Goal: Check status

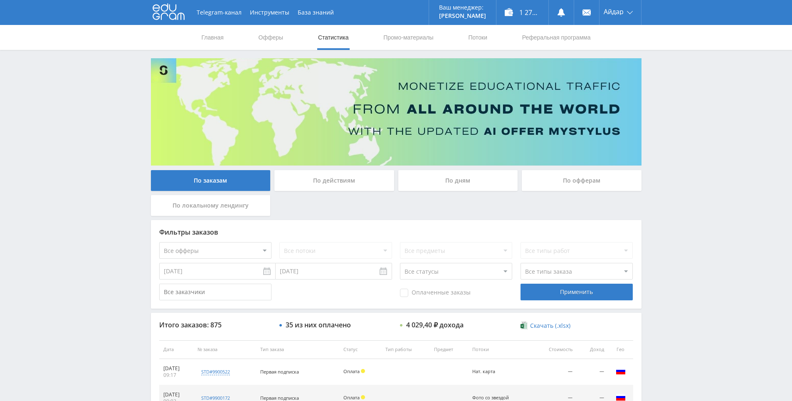
click at [166, 17] on icon at bounding box center [168, 11] width 32 height 17
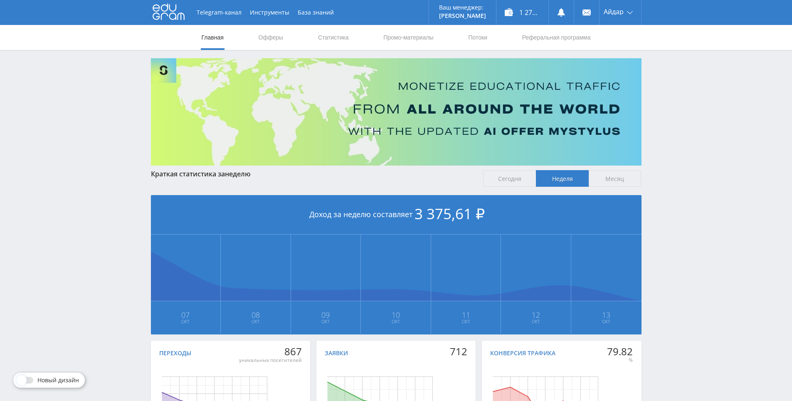
drag, startPoint x: 476, startPoint y: 279, endPoint x: 458, endPoint y: 140, distance: 139.5
click at [320, 41] on link "Статистика" at bounding box center [333, 37] width 32 height 25
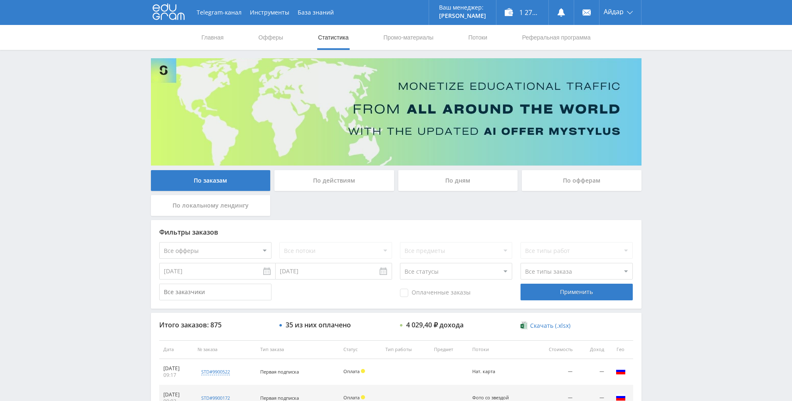
drag, startPoint x: 658, startPoint y: 107, endPoint x: 659, endPoint y: 61, distance: 45.3
click at [659, 61] on div "Telegram-канал Инструменты База знаний Ваш менеджер: Alex Alex Online @edugram_…" at bounding box center [396, 349] width 792 height 698
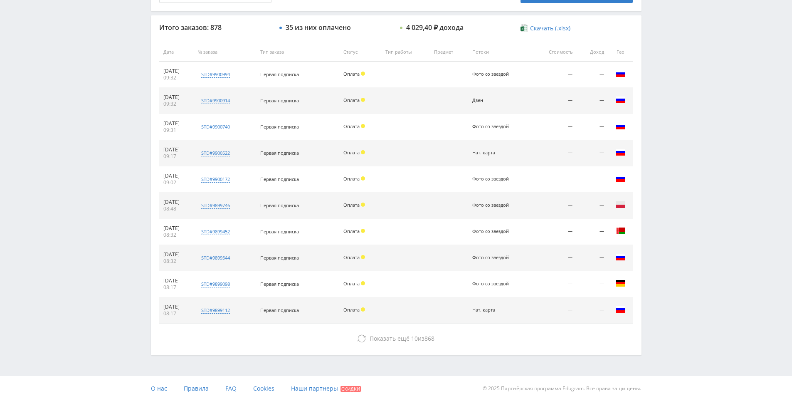
drag, startPoint x: 696, startPoint y: 246, endPoint x: 686, endPoint y: 297, distance: 51.7
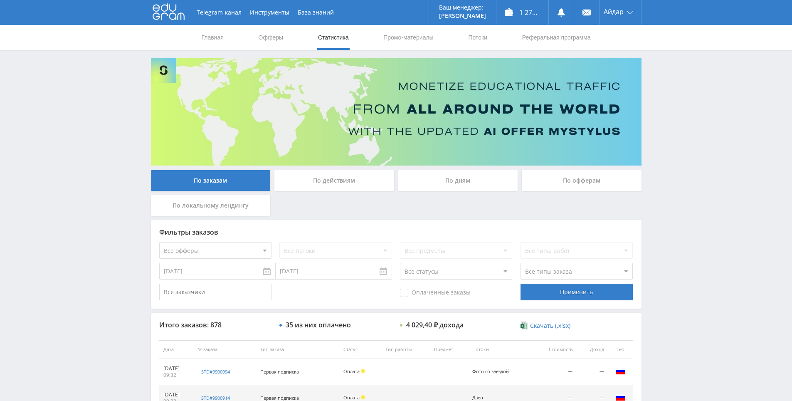
drag, startPoint x: 686, startPoint y: 300, endPoint x: 673, endPoint y: 192, distance: 108.3
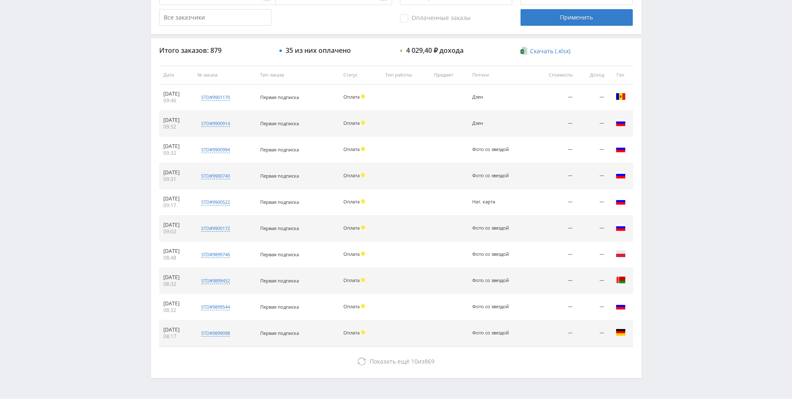
scroll to position [97, 0]
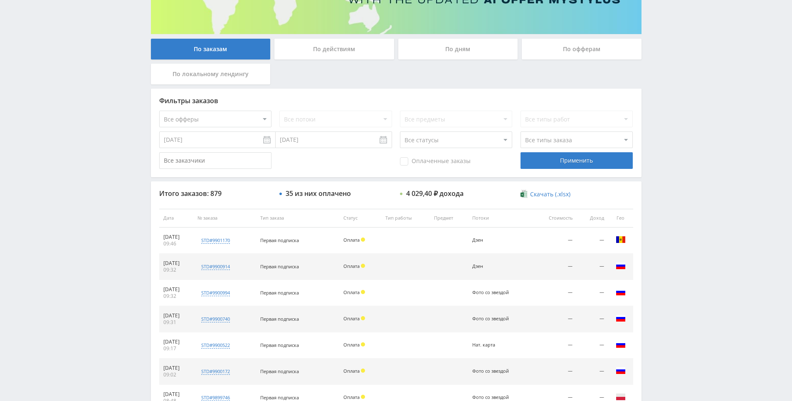
drag, startPoint x: 674, startPoint y: 311, endPoint x: 668, endPoint y: 244, distance: 67.2
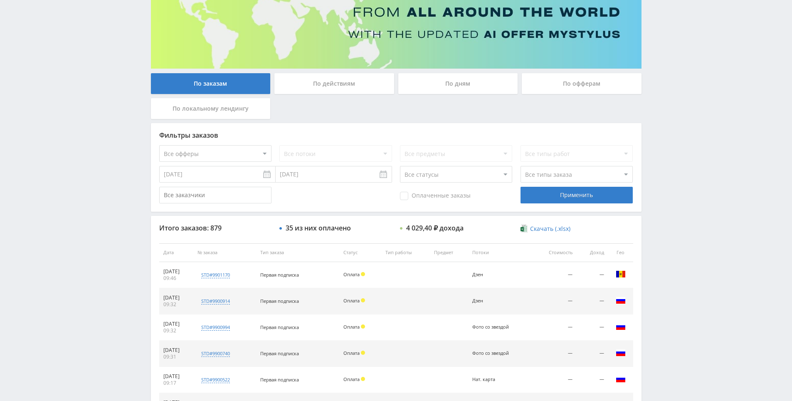
drag, startPoint x: 668, startPoint y: 244, endPoint x: 671, endPoint y: 192, distance: 52.5
click at [671, 192] on div "Telegram-канал Инструменты База знаний Ваш менеджер: Alex Alex Online @edugram_…" at bounding box center [396, 252] width 792 height 698
drag, startPoint x: 669, startPoint y: 170, endPoint x: 666, endPoint y: 173, distance: 4.4
click at [666, 166] on div "Telegram-канал Инструменты База знаний Ваш менеджер: Alex Alex Online @edugram_…" at bounding box center [396, 252] width 792 height 698
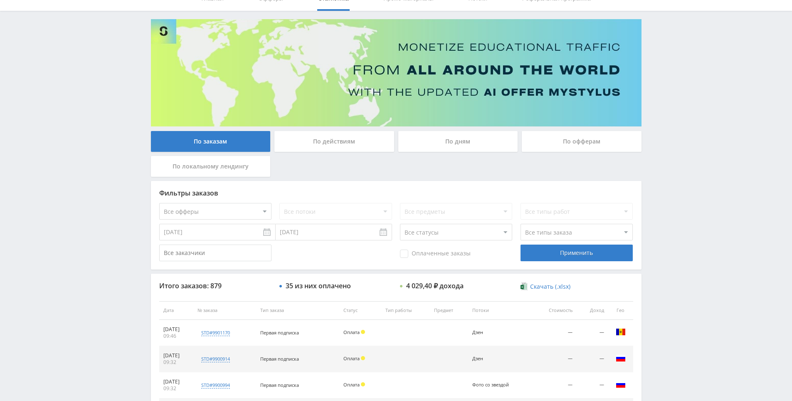
drag, startPoint x: 664, startPoint y: 81, endPoint x: 507, endPoint y: 3, distance: 175.2
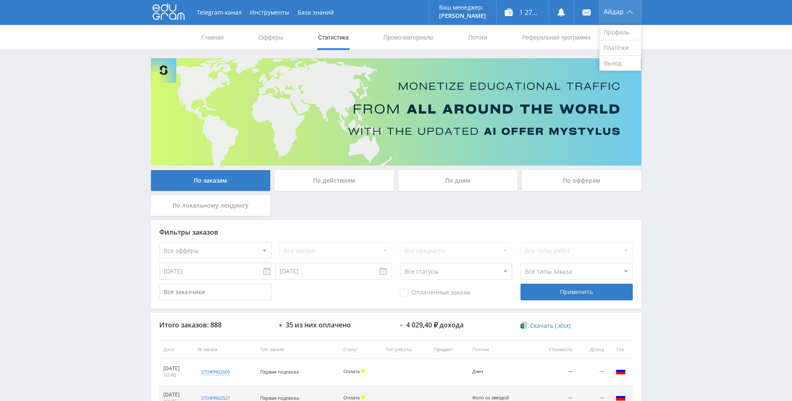
drag, startPoint x: 673, startPoint y: 196, endPoint x: 627, endPoint y: 5, distance: 196.5
drag, startPoint x: 737, startPoint y: 241, endPoint x: 677, endPoint y: 154, distance: 105.8
click at [677, 152] on div "Telegram-канал Инструменты База знаний Ваш менеджер: [PERSON_NAME] Online @edug…" at bounding box center [396, 349] width 792 height 698
drag, startPoint x: 677, startPoint y: 152, endPoint x: 659, endPoint y: 115, distance: 41.6
click at [659, 115] on div "Telegram-канал Инструменты База знаний Ваш менеджер: [PERSON_NAME] Online @edug…" at bounding box center [396, 349] width 792 height 698
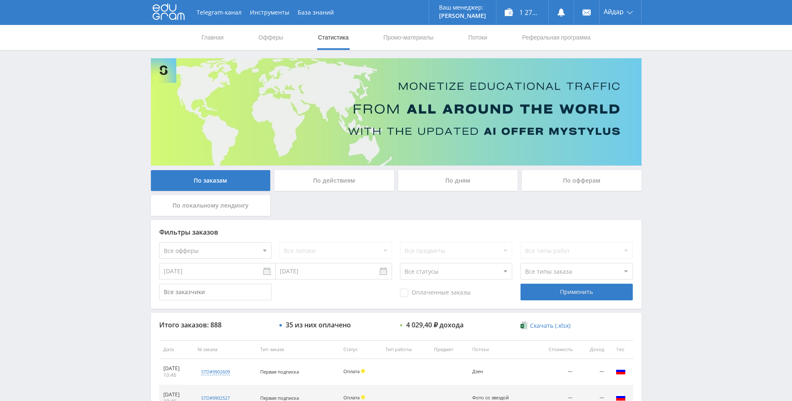
click at [651, 86] on div "Telegram-канал Инструменты База знаний Ваш менеджер: [PERSON_NAME] Online @edug…" at bounding box center [396, 349] width 792 height 698
drag, startPoint x: 651, startPoint y: 86, endPoint x: 644, endPoint y: 63, distance: 24.4
click at [644, 63] on div "По заказам По действиям По дням По офферам По локальному лендингу Фильтры заказ…" at bounding box center [396, 355] width 499 height 594
click at [673, 85] on div "Telegram-канал Инструменты База знаний Ваш менеджер: [PERSON_NAME] Online @edug…" at bounding box center [396, 349] width 792 height 698
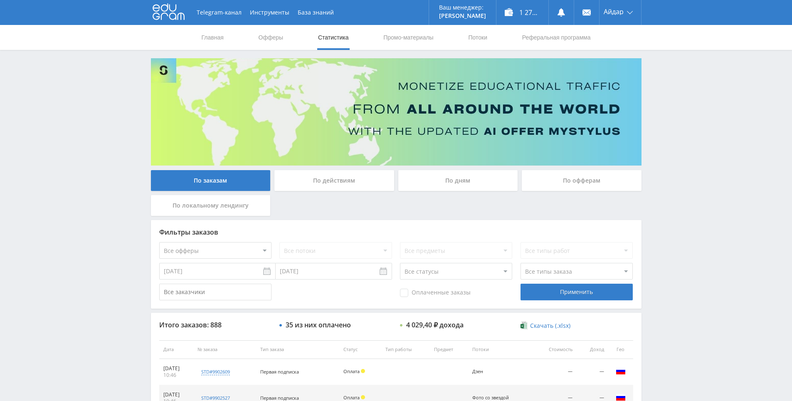
click at [663, 40] on div "Главная Офферы Статистика Промо-материалы Потоки Реферальная программа" at bounding box center [396, 37] width 792 height 25
click at [666, 41] on div "Главная Офферы Статистика Промо-материалы Потоки Реферальная программа" at bounding box center [396, 37] width 792 height 25
click at [705, 112] on div "Telegram-канал Инструменты База знаний Ваш менеджер: [PERSON_NAME] Online @edug…" at bounding box center [396, 349] width 792 height 698
click at [705, 113] on div "Telegram-канал Инструменты База знаний Ваш менеджер: [PERSON_NAME] Online @edug…" at bounding box center [396, 349] width 792 height 698
click at [693, 86] on div "Telegram-канал Инструменты База знаний Ваш менеджер: [PERSON_NAME] Online @edug…" at bounding box center [396, 349] width 792 height 698
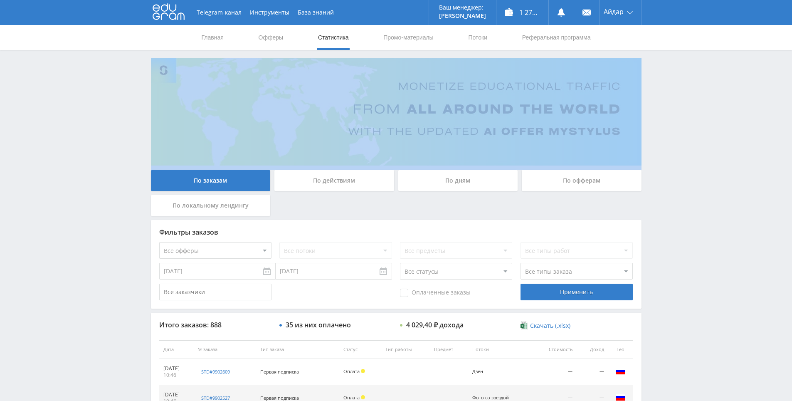
click at [692, 87] on div "Telegram-канал Инструменты База знаний Ваш менеджер: [PERSON_NAME] Online @edug…" at bounding box center [396, 349] width 792 height 698
click at [683, 70] on div "Telegram-канал Инструменты База знаний Ваш менеджер: [PERSON_NAME] Online @edug…" at bounding box center [396, 349] width 792 height 698
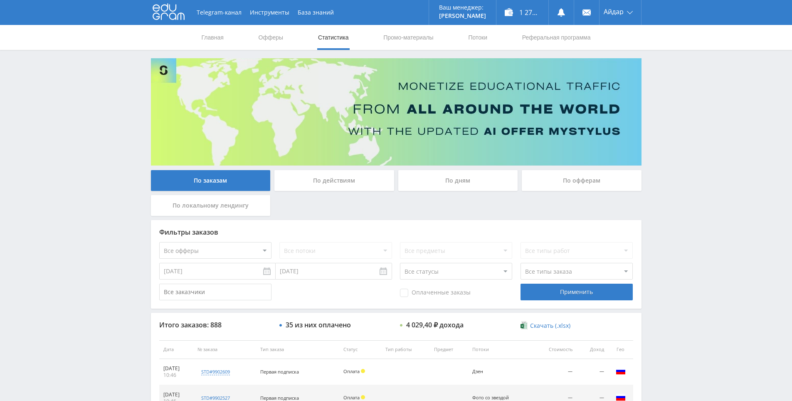
drag, startPoint x: 683, startPoint y: 70, endPoint x: 671, endPoint y: 63, distance: 13.6
click at [671, 63] on div "Telegram-канал Инструменты База знаний Ваш менеджер: [PERSON_NAME] Online @edug…" at bounding box center [396, 349] width 792 height 698
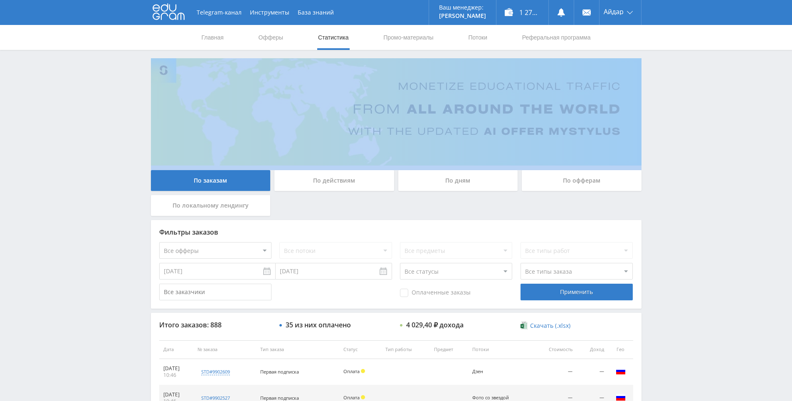
click at [671, 64] on div "Telegram-канал Инструменты База знаний Ваш менеджер: [PERSON_NAME] Online @edug…" at bounding box center [396, 349] width 792 height 698
click at [666, 61] on div "Telegram-канал Инструменты База знаний Ваш менеджер: [PERSON_NAME] Online @edug…" at bounding box center [396, 349] width 792 height 698
click at [666, 63] on div "Telegram-канал Инструменты База знаний Ваш менеджер: [PERSON_NAME] Online @edug…" at bounding box center [396, 349] width 792 height 698
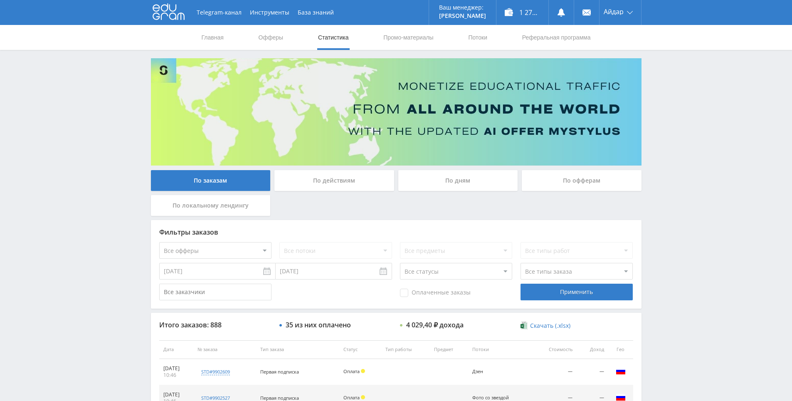
drag, startPoint x: 666, startPoint y: 63, endPoint x: 660, endPoint y: 57, distance: 7.9
drag, startPoint x: 660, startPoint y: 57, endPoint x: 544, endPoint y: 3, distance: 127.5
click at [658, 57] on div "Telegram-канал Инструменты База знаний Ваш менеджер: [PERSON_NAME] Online @edug…" at bounding box center [396, 349] width 792 height 698
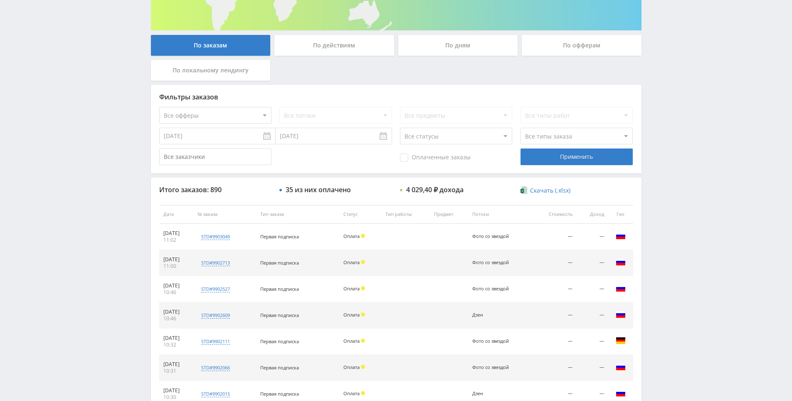
drag, startPoint x: 674, startPoint y: 219, endPoint x: 673, endPoint y: 196, distance: 23.3
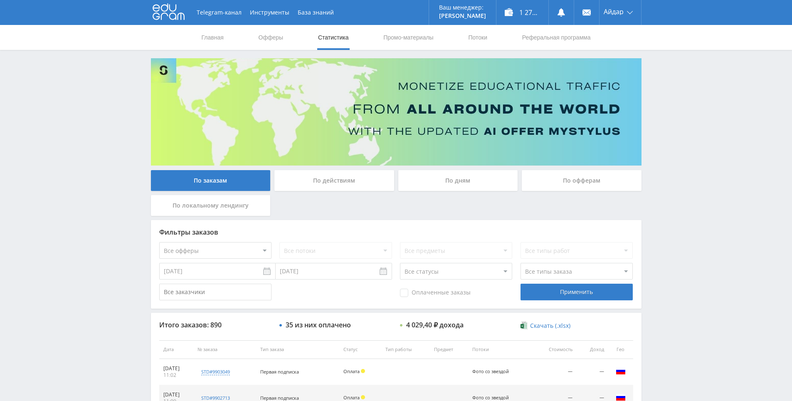
drag, startPoint x: 679, startPoint y: 194, endPoint x: 679, endPoint y: 114, distance: 80.2
drag, startPoint x: 681, startPoint y: 112, endPoint x: 681, endPoint y: 106, distance: 5.8
drag, startPoint x: 672, startPoint y: 65, endPoint x: 670, endPoint y: 54, distance: 11.5
click at [672, 65] on div "Telegram-канал Инструменты База знаний Ваш менеджер: [PERSON_NAME] Online @edug…" at bounding box center [396, 349] width 792 height 698
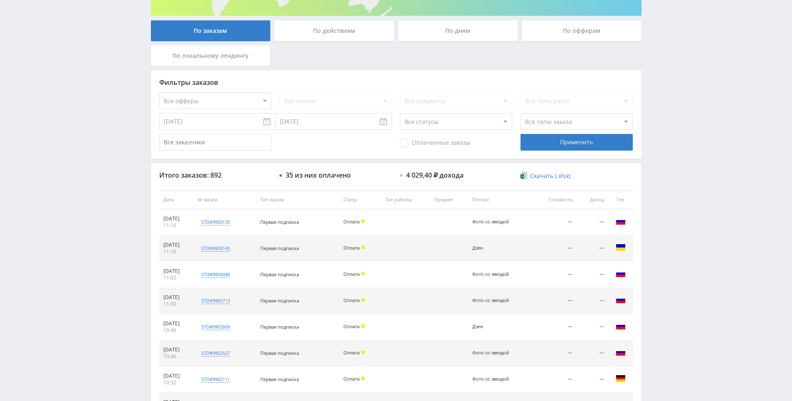
scroll to position [151, 0]
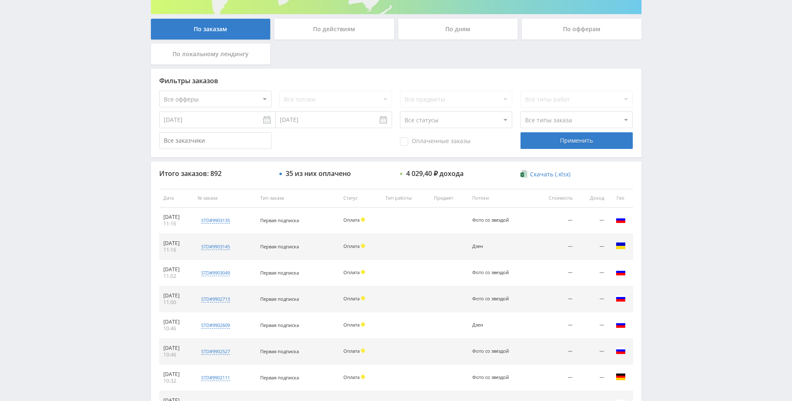
click at [676, 211] on div "Telegram-канал Инструменты База знаний Ваш менеджер: [PERSON_NAME] Online @edug…" at bounding box center [396, 198] width 792 height 698
click at [676, 186] on div "Telegram-канал Инструменты База знаний Ваш менеджер: [PERSON_NAME] Online @edug…" at bounding box center [396, 198] width 792 height 698
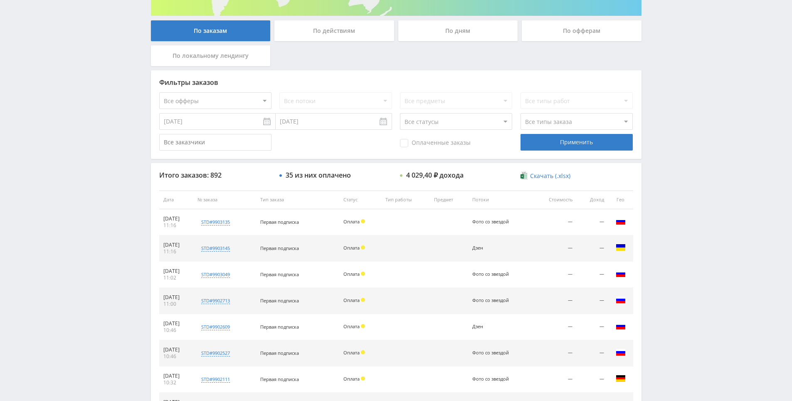
scroll to position [146, 0]
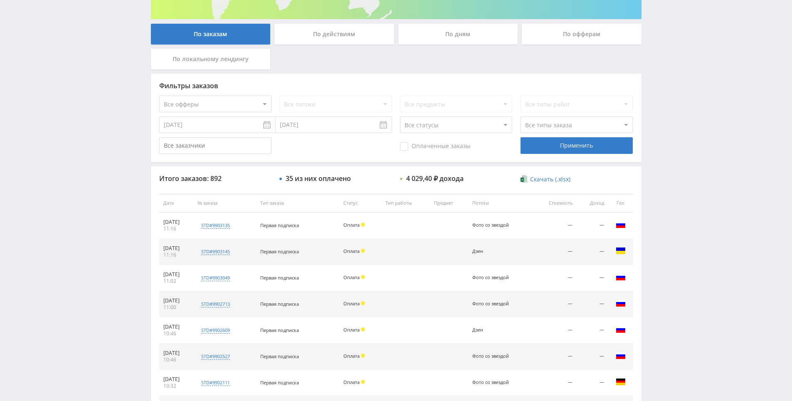
drag, startPoint x: 721, startPoint y: 179, endPoint x: 717, endPoint y: 170, distance: 9.1
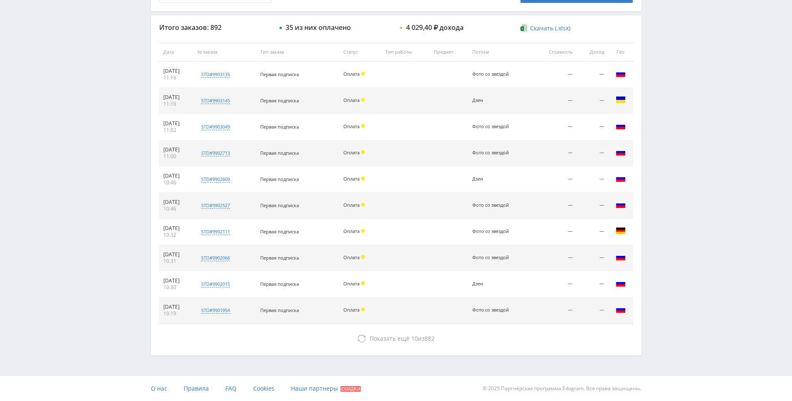
drag, startPoint x: 712, startPoint y: 75, endPoint x: 710, endPoint y: 113, distance: 37.9
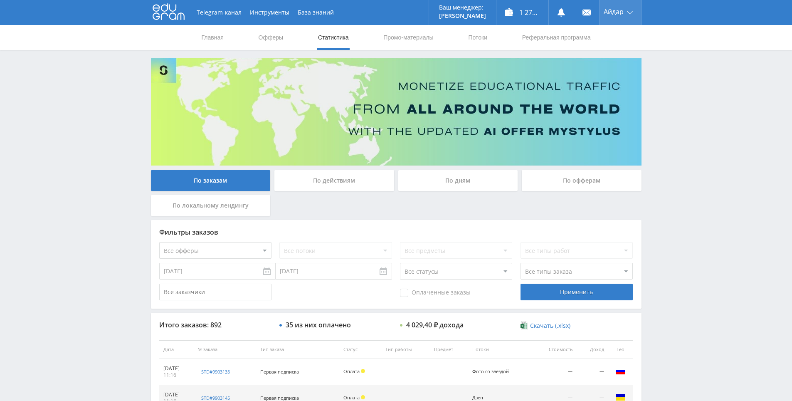
drag, startPoint x: 706, startPoint y: 113, endPoint x: 641, endPoint y: 0, distance: 131.1
drag, startPoint x: 642, startPoint y: 165, endPoint x: 641, endPoint y: 123, distance: 42.0
click at [647, 107] on div "Telegram-канал Инструменты База знаний Ваш менеджер: [PERSON_NAME] Online @edug…" at bounding box center [396, 349] width 792 height 698
click at [649, 108] on div "Telegram-канал Инструменты База знаний Ваш менеджер: [PERSON_NAME] Online @edug…" at bounding box center [396, 349] width 792 height 698
drag, startPoint x: 657, startPoint y: 89, endPoint x: 493, endPoint y: 89, distance: 164.5
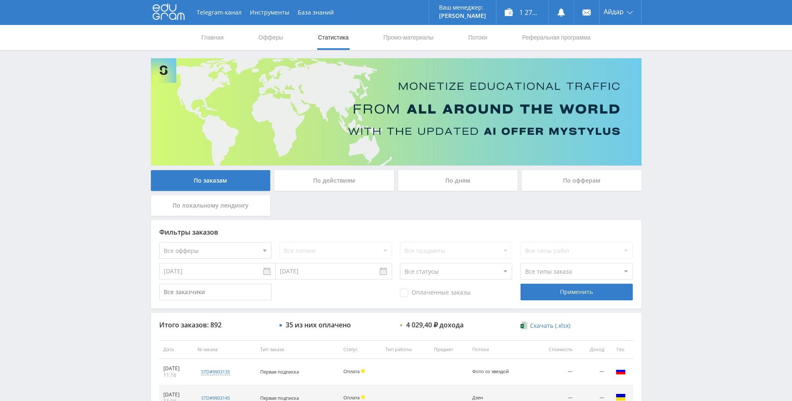
click at [656, 89] on div "Telegram-канал Инструменты База знаний Ваш менеджер: [PERSON_NAME] Online @edug…" at bounding box center [396, 349] width 792 height 698
drag, startPoint x: 750, startPoint y: 153, endPoint x: 711, endPoint y: 49, distance: 110.6
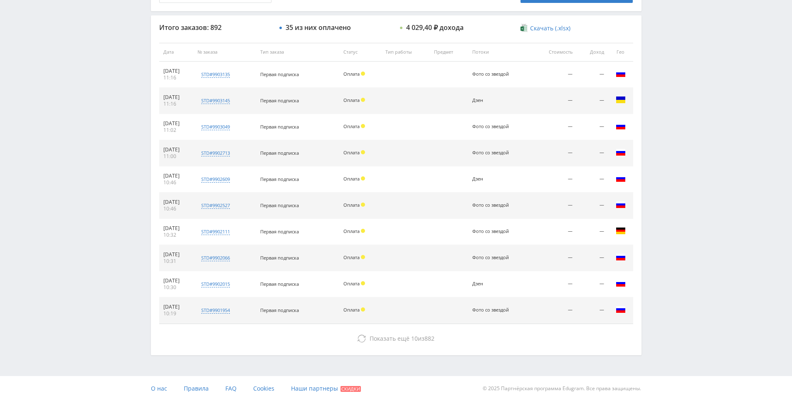
drag, startPoint x: 747, startPoint y: 116, endPoint x: 723, endPoint y: 318, distance: 203.7
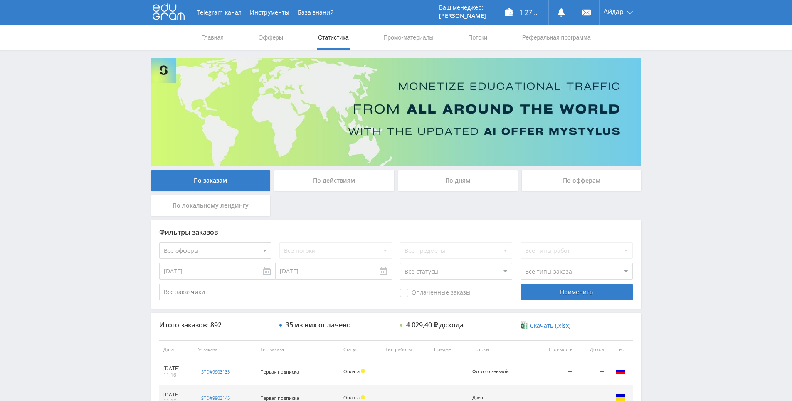
drag, startPoint x: 720, startPoint y: 295, endPoint x: 706, endPoint y: 187, distance: 109.3
drag, startPoint x: 706, startPoint y: 181, endPoint x: 704, endPoint y: 163, distance: 18.4
click at [704, 160] on div "Telegram-канал Инструменты База знаний Ваш менеджер: [PERSON_NAME] Online @edug…" at bounding box center [396, 349] width 792 height 698
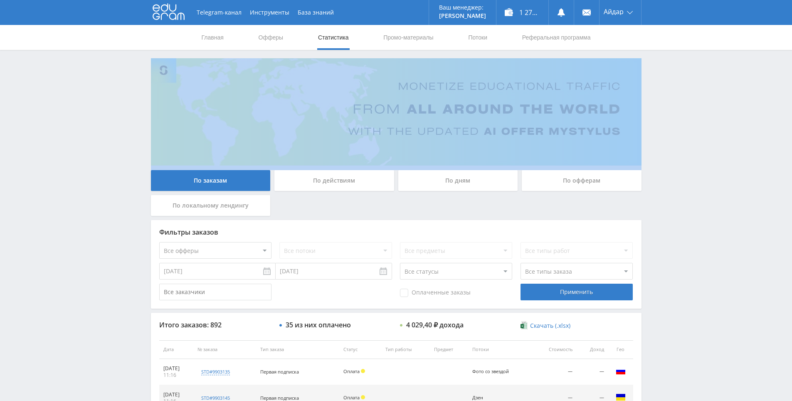
click at [681, 104] on div "Telegram-канал Инструменты База знаний Ваш менеджер: [PERSON_NAME] Online @edug…" at bounding box center [396, 349] width 792 height 698
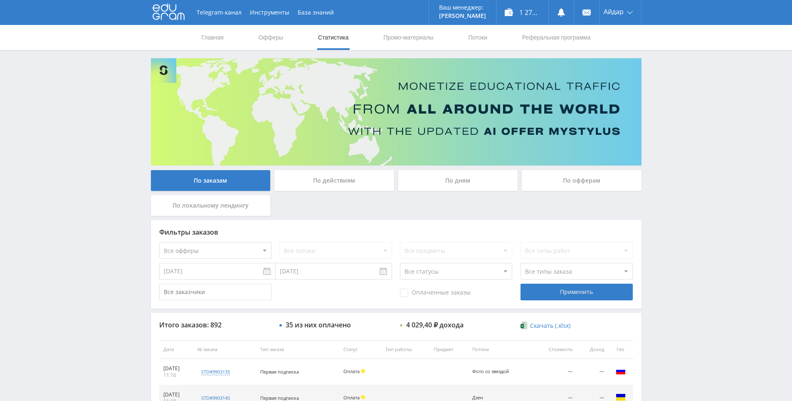
click at [647, 52] on div "Telegram-канал Инструменты База знаний Ваш менеджер: [PERSON_NAME] Online @edug…" at bounding box center [396, 349] width 792 height 698
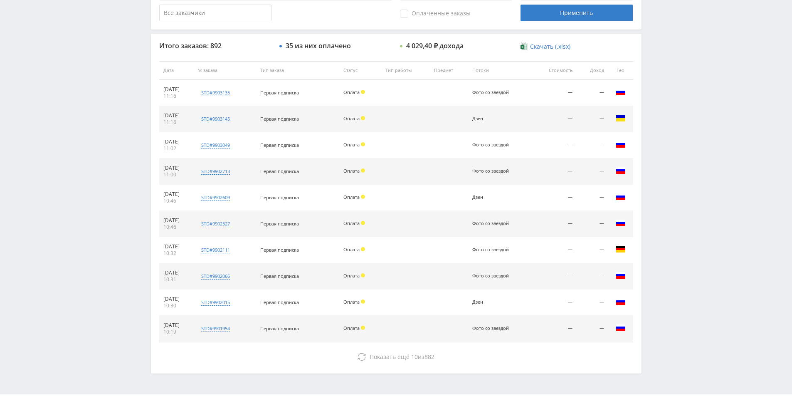
drag, startPoint x: 667, startPoint y: 216, endPoint x: 666, endPoint y: 280, distance: 64.4
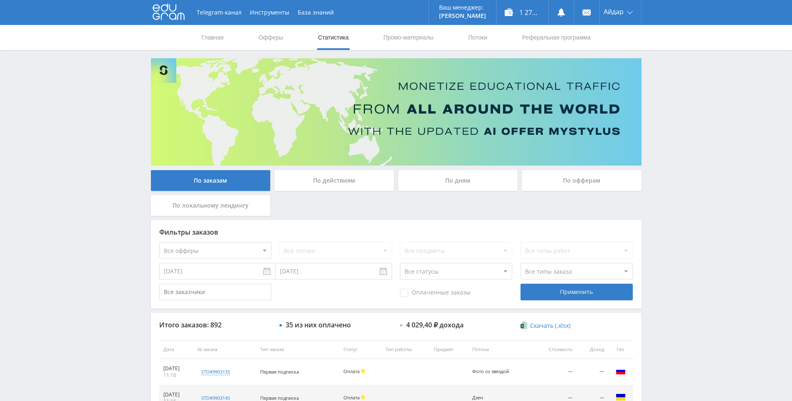
drag, startPoint x: 664, startPoint y: 258, endPoint x: 661, endPoint y: 187, distance: 71.2
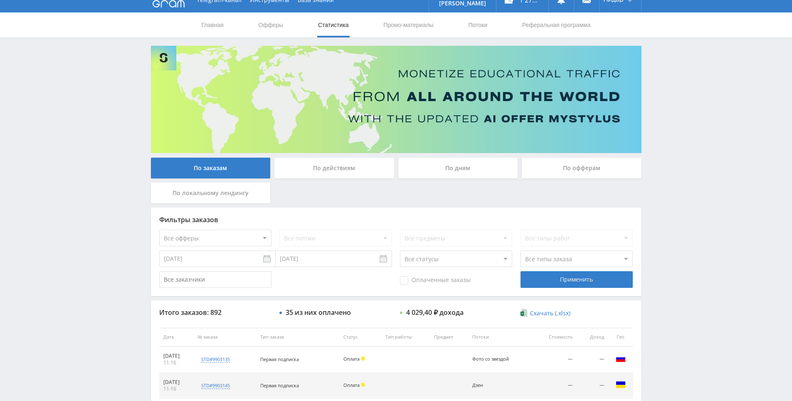
scroll to position [11, 0]
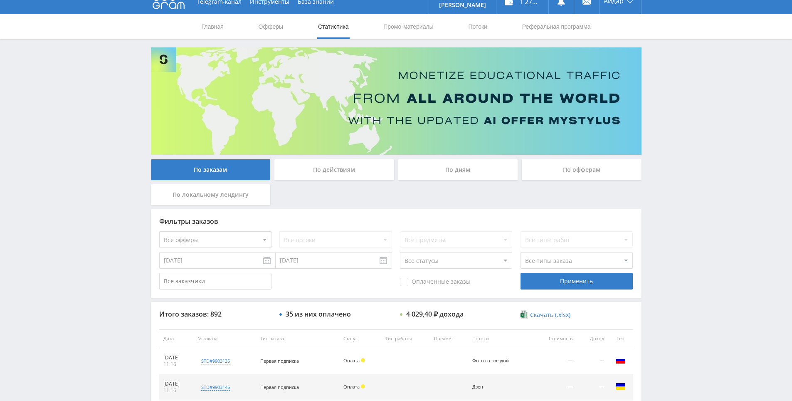
drag, startPoint x: 662, startPoint y: 193, endPoint x: 666, endPoint y: 177, distance: 16.6
drag, startPoint x: 666, startPoint y: 171, endPoint x: 667, endPoint y: 167, distance: 4.3
drag, startPoint x: 668, startPoint y: 141, endPoint x: 668, endPoint y: 121, distance: 19.9
click at [668, 143] on div "Telegram-канал Инструменты База знаний Ваш менеджер: [PERSON_NAME] Online @edug…" at bounding box center [396, 338] width 792 height 698
click at [667, 120] on div "Telegram-канал Инструменты База знаний Ваш менеджер: [PERSON_NAME] Online @edug…" at bounding box center [396, 338] width 792 height 698
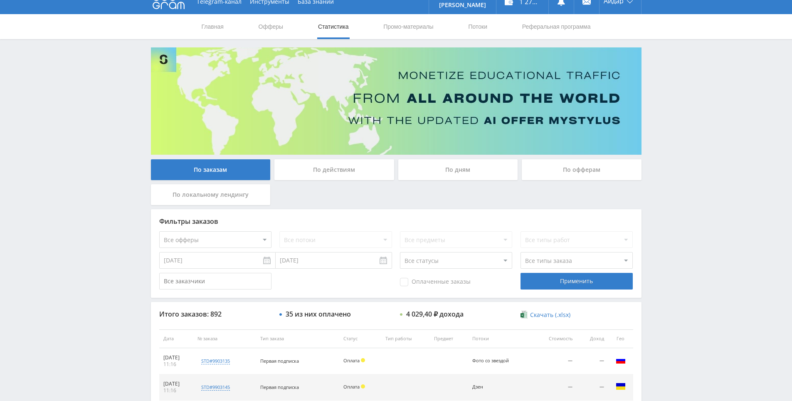
click at [667, 114] on div "Telegram-канал Инструменты База знаний Ваш менеджер: [PERSON_NAME] Online @edug…" at bounding box center [396, 338] width 792 height 698
drag, startPoint x: 667, startPoint y: 119, endPoint x: 664, endPoint y: 122, distance: 4.5
click at [667, 123] on div "Telegram-канал Инструменты База знаний Ваш менеджер: [PERSON_NAME] Online @edug…" at bounding box center [396, 338] width 792 height 698
click at [648, 109] on div "Telegram-канал Инструменты База знаний Ваш менеджер: [PERSON_NAME] Online @edug…" at bounding box center [396, 338] width 792 height 698
click at [649, 111] on div "Telegram-канал Инструменты База знаний Ваш менеджер: [PERSON_NAME] Online @edug…" at bounding box center [396, 338] width 792 height 698
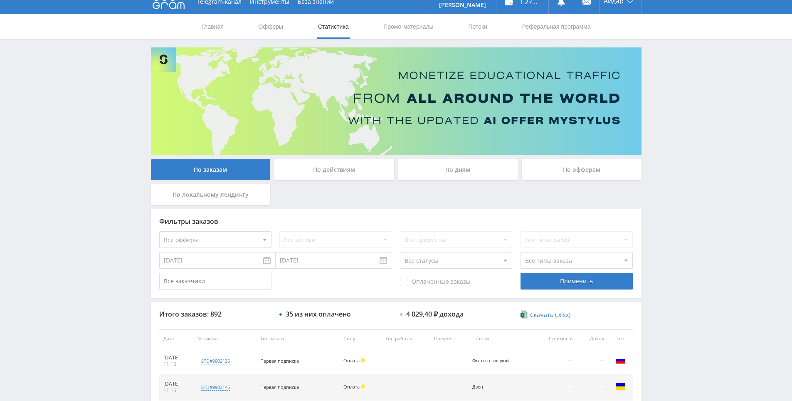
drag, startPoint x: 649, startPoint y: 115, endPoint x: 647, endPoint y: 101, distance: 14.8
click at [649, 116] on div "Telegram-канал Инструменты База знаний Ваш менеджер: [PERSON_NAME] Online @edug…" at bounding box center [396, 338] width 792 height 698
drag, startPoint x: 647, startPoint y: 100, endPoint x: 644, endPoint y: 96, distance: 4.7
click at [662, 66] on div "Telegram-канал Инструменты База знаний Ваш менеджер: [PERSON_NAME] Online @edug…" at bounding box center [396, 338] width 792 height 698
click at [670, 69] on div "Telegram-канал Инструменты База знаний Ваш менеджер: [PERSON_NAME] Online @edug…" at bounding box center [396, 338] width 792 height 698
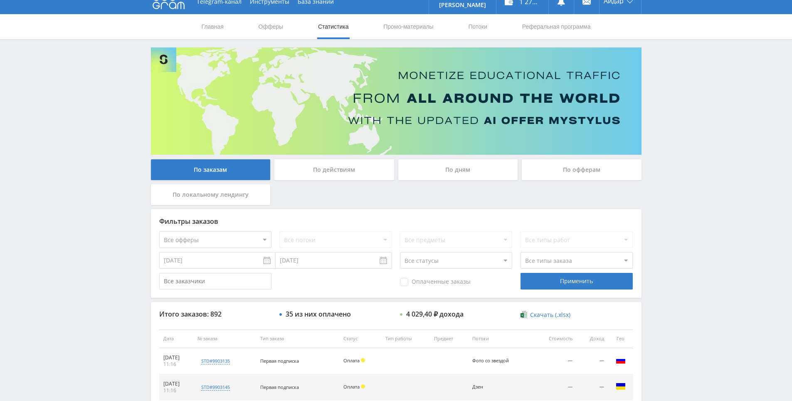
drag, startPoint x: 667, startPoint y: 59, endPoint x: 661, endPoint y: 53, distance: 9.1
click at [664, 53] on div "Telegram-канал Инструменты База знаний Ваш менеджер: [PERSON_NAME] Online @edug…" at bounding box center [396, 338] width 792 height 698
click at [662, 183] on div "Telegram-канал Инструменты База знаний Ваш менеджер: [PERSON_NAME] Online @edug…" at bounding box center [396, 338] width 792 height 698
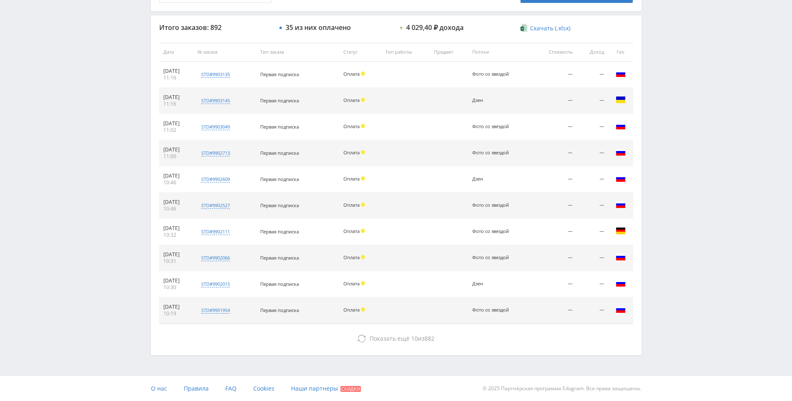
drag, startPoint x: 664, startPoint y: 266, endPoint x: 665, endPoint y: 350, distance: 84.0
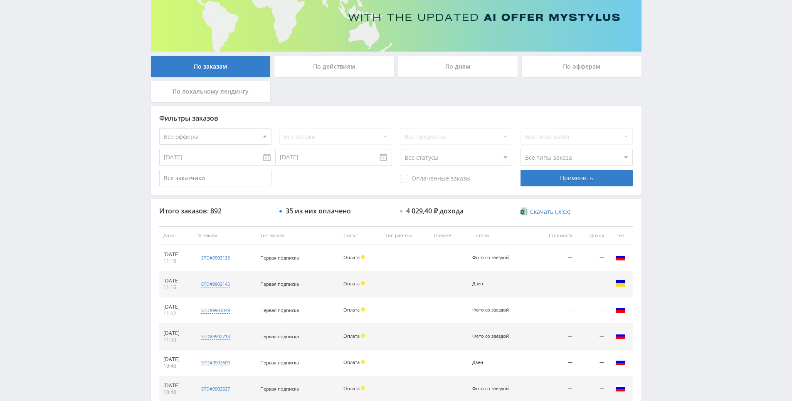
scroll to position [0, 0]
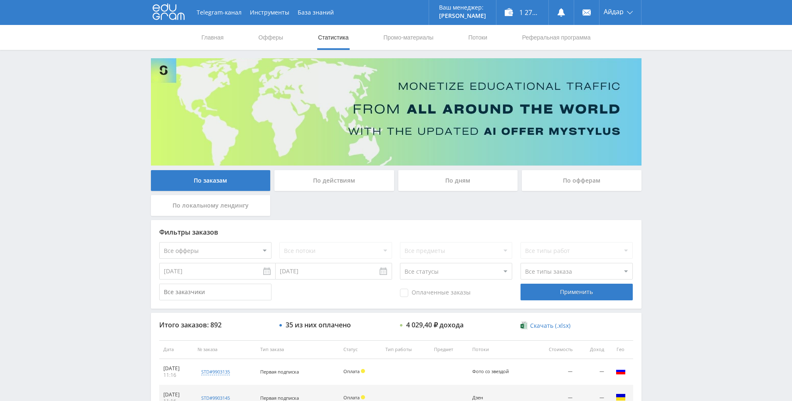
drag, startPoint x: 665, startPoint y: 350, endPoint x: 659, endPoint y: 251, distance: 99.5
drag, startPoint x: 659, startPoint y: 251, endPoint x: 656, endPoint y: 199, distance: 51.2
click at [656, 199] on div "Telegram-канал Инструменты База знаний Ваш менеджер: [PERSON_NAME] Online @edug…" at bounding box center [396, 349] width 792 height 698
click at [656, 196] on div "Telegram-канал Инструменты База знаний Ваш менеджер: [PERSON_NAME] Online @edug…" at bounding box center [396, 349] width 792 height 698
click at [662, 154] on div "Telegram-канал Инструменты База знаний Ваш менеджер: [PERSON_NAME] Online @edug…" at bounding box center [396, 349] width 792 height 698
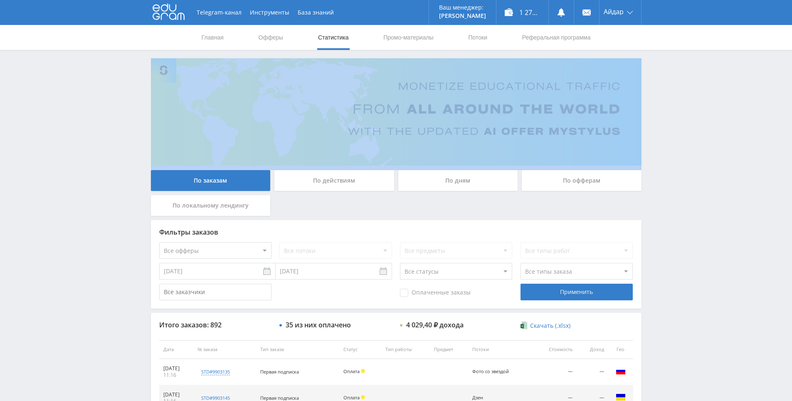
drag, startPoint x: 662, startPoint y: 154, endPoint x: 666, endPoint y: 149, distance: 6.8
click at [662, 153] on div "Telegram-канал Инструменты База знаний Ваш менеджер: [PERSON_NAME] Online @edug…" at bounding box center [396, 349] width 792 height 698
drag, startPoint x: 666, startPoint y: 149, endPoint x: 656, endPoint y: 120, distance: 30.6
click at [656, 120] on div "Telegram-канал Инструменты База знаний Ваш менеджер: [PERSON_NAME] Online @edug…" at bounding box center [396, 349] width 792 height 698
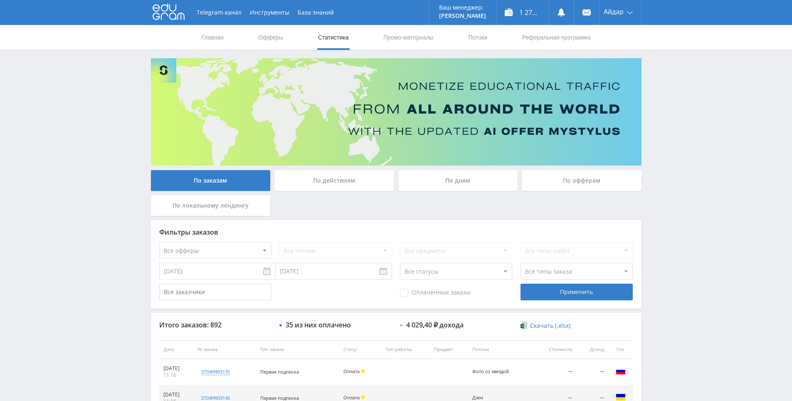
click at [655, 124] on div "Telegram-канал Инструменты База знаний Ваш менеджер: [PERSON_NAME] Online @edug…" at bounding box center [396, 349] width 792 height 698
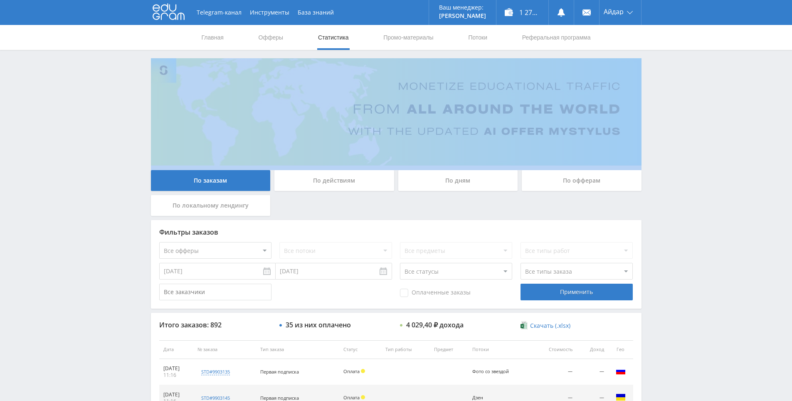
click at [649, 116] on div "Telegram-канал Инструменты База знаний Ваш менеджер: [PERSON_NAME] Online @edug…" at bounding box center [396, 349] width 792 height 698
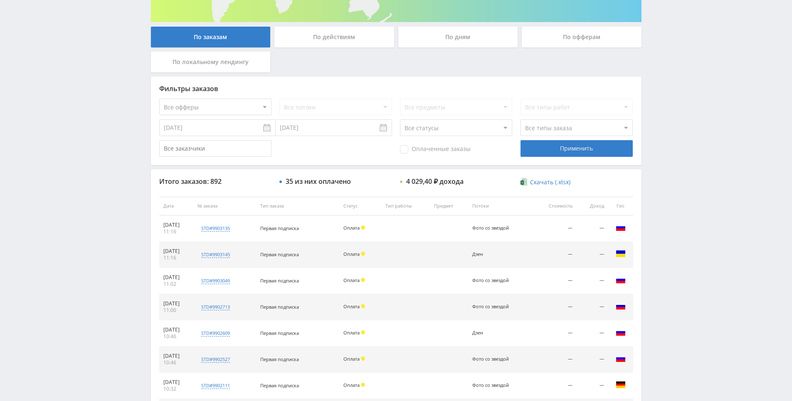
scroll to position [297, 0]
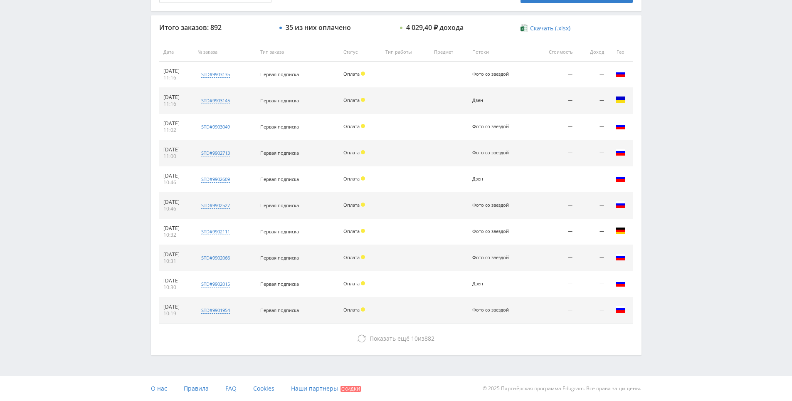
drag, startPoint x: 641, startPoint y: 170, endPoint x: 663, endPoint y: 284, distance: 116.3
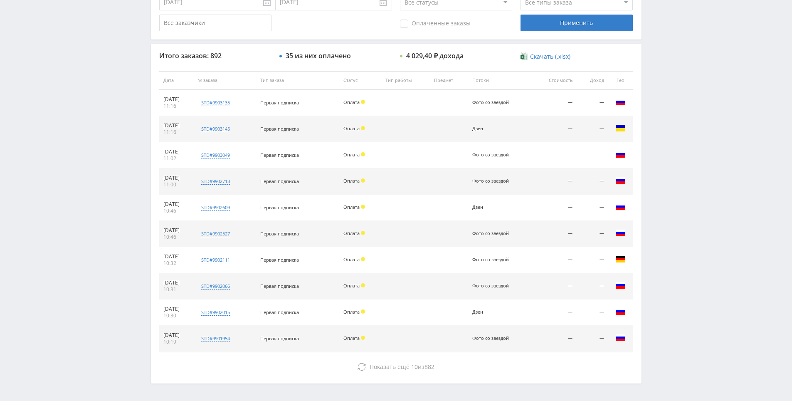
scroll to position [256, 0]
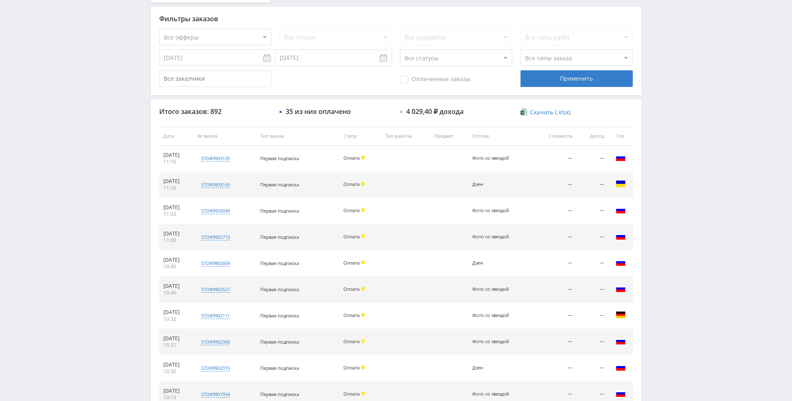
drag, startPoint x: 663, startPoint y: 244, endPoint x: 664, endPoint y: 161, distance: 82.7
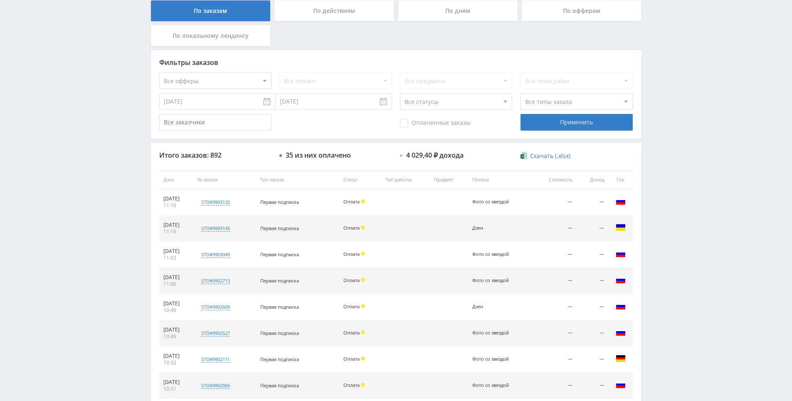
drag, startPoint x: 664, startPoint y: 154, endPoint x: 657, endPoint y: 140, distance: 15.8
click at [657, 138] on div "Telegram-канал Инструменты База знаний Ваш менеджер: [PERSON_NAME] Online @edug…" at bounding box center [396, 179] width 792 height 698
drag, startPoint x: 657, startPoint y: 138, endPoint x: 654, endPoint y: 101, distance: 38.0
click at [654, 101] on div "Telegram-канал Инструменты База знаний Ваш менеджер: [PERSON_NAME] Online @edug…" at bounding box center [396, 179] width 792 height 698
drag, startPoint x: 659, startPoint y: 90, endPoint x: 670, endPoint y: 37, distance: 54.2
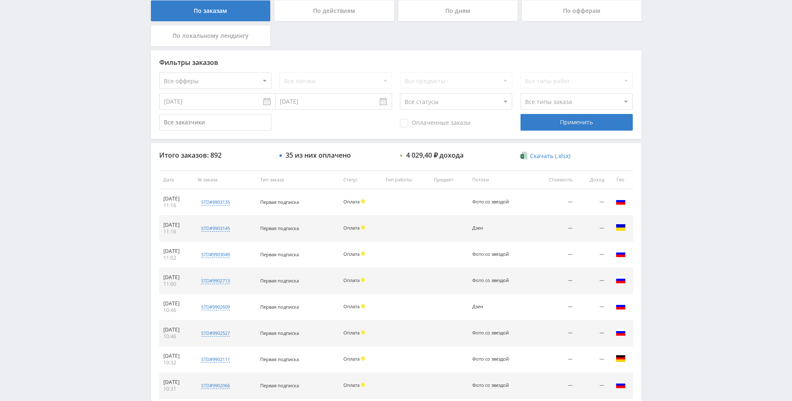
click at [659, 35] on div "Telegram-канал Инструменты База знаний Ваш менеджер: [PERSON_NAME] Online @edug…" at bounding box center [396, 179] width 792 height 698
click at [676, 126] on div "Telegram-канал Инструменты База знаний Ваш менеджер: [PERSON_NAME] Online @edug…" at bounding box center [396, 179] width 792 height 698
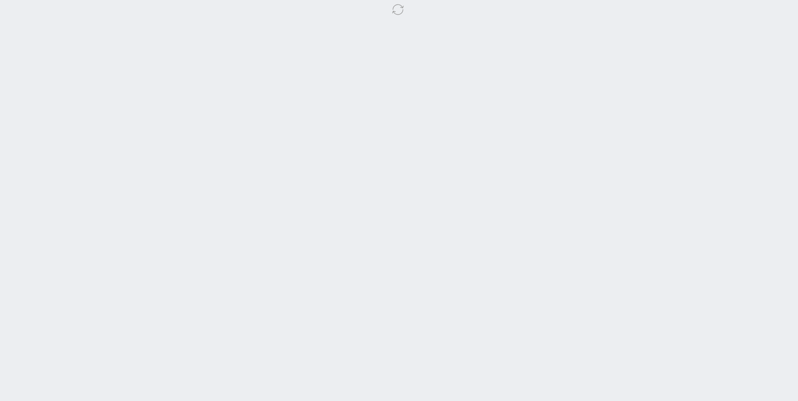
click at [661, 74] on body at bounding box center [399, 200] width 798 height 401
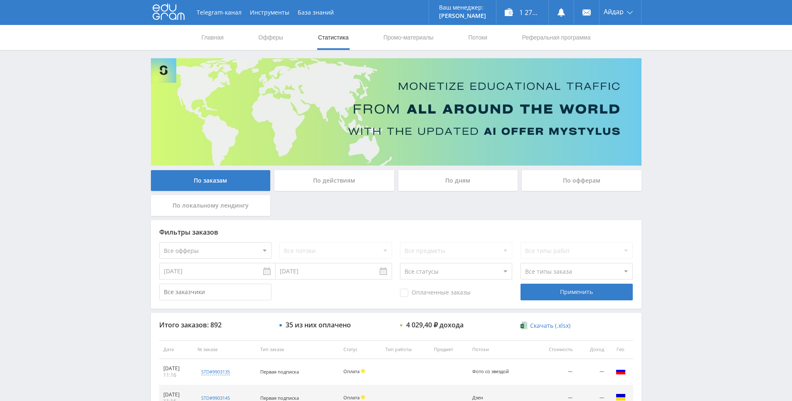
drag, startPoint x: 752, startPoint y: 245, endPoint x: 722, endPoint y: 185, distance: 66.7
click at [722, 184] on div "Telegram-канал Инструменты База знаний Ваш менеджер: [PERSON_NAME] Online @edug…" at bounding box center [396, 349] width 792 height 698
drag, startPoint x: 722, startPoint y: 184, endPoint x: 708, endPoint y: 170, distance: 19.4
click at [719, 181] on div "Telegram-канал Инструменты База знаний Ваш менеджер: [PERSON_NAME] Online @edug…" at bounding box center [396, 349] width 792 height 698
drag, startPoint x: 697, startPoint y: 148, endPoint x: 428, endPoint y: 46, distance: 287.1
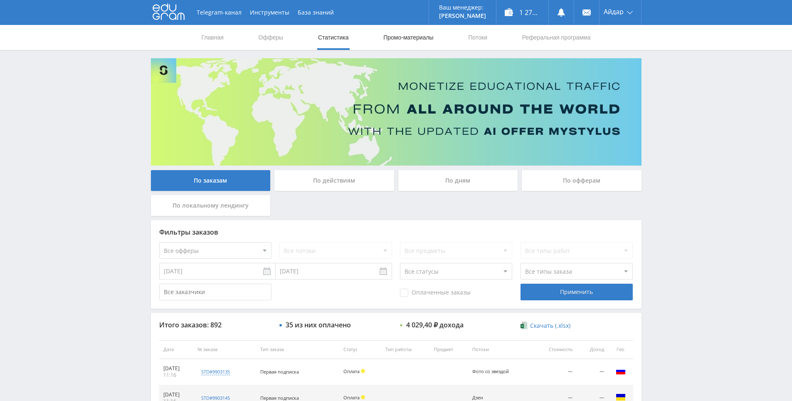
click at [688, 142] on div "Telegram-канал Инструменты База знаний Ваш менеджер: [PERSON_NAME] Online @edug…" at bounding box center [396, 349] width 792 height 698
